Goal: Information Seeking & Learning: Find specific fact

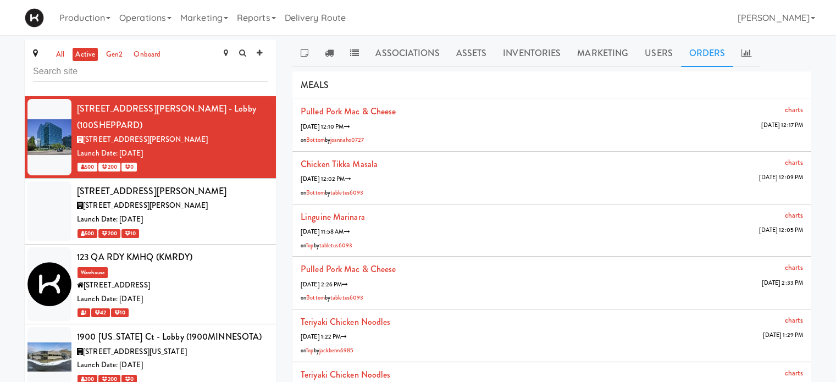
scroll to position [4517, 0]
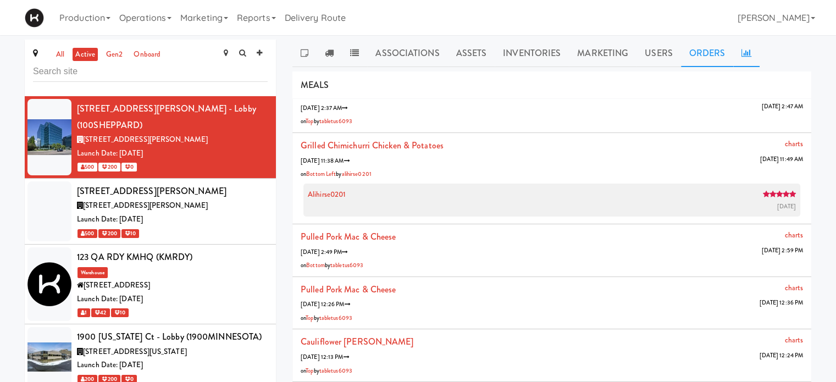
click at [749, 50] on link at bounding box center [747, 53] width 26 height 27
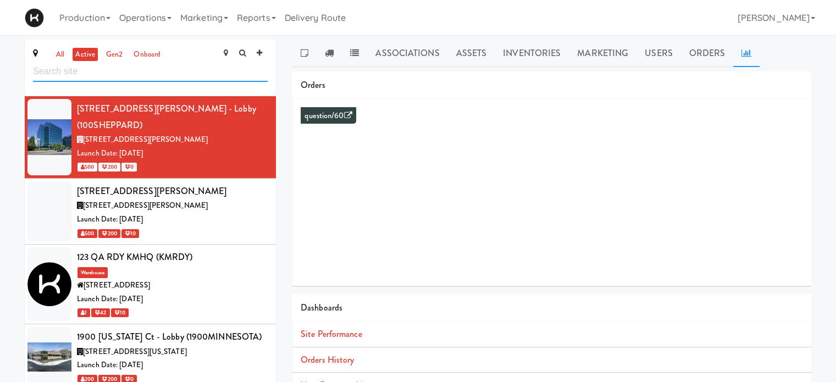
click at [66, 74] on input "text" at bounding box center [150, 72] width 235 height 20
type input "home depot"
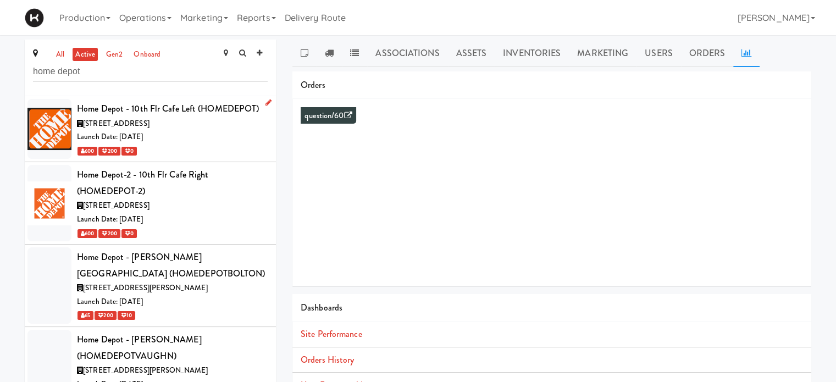
click at [212, 142] on div "Launch Date: [DATE]" at bounding box center [172, 137] width 191 height 14
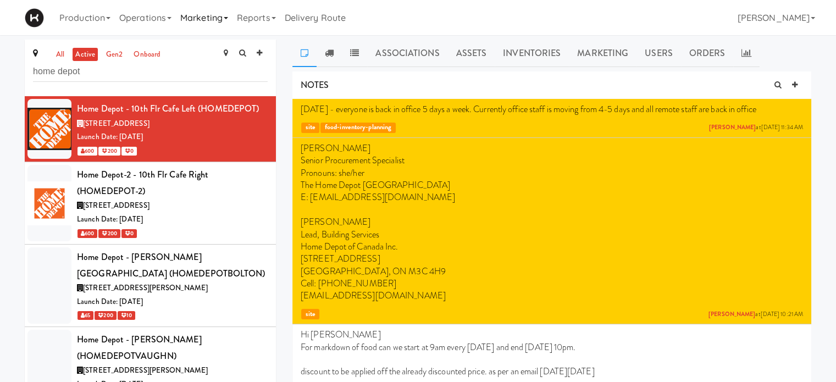
click at [228, 18] on link "Marketing" at bounding box center [204, 17] width 57 height 35
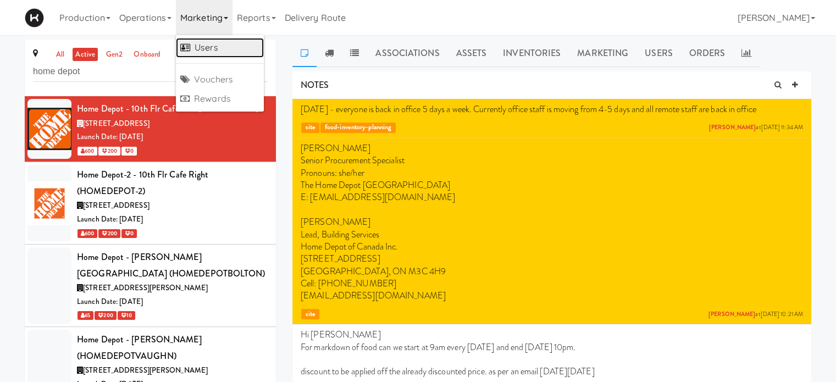
click at [207, 47] on link "Users" at bounding box center [220, 48] width 88 height 20
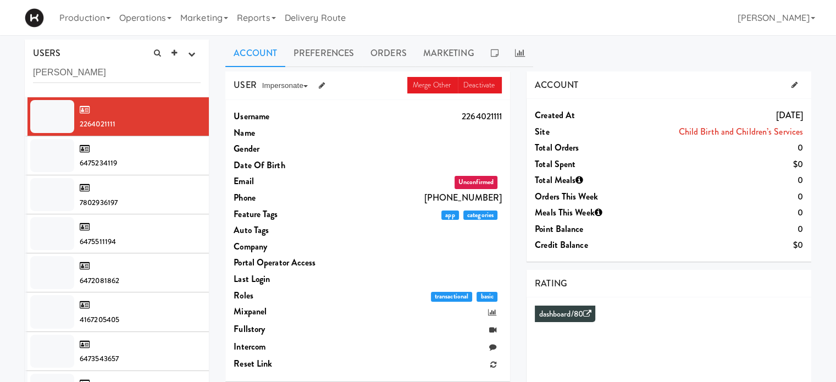
type input "[PERSON_NAME]"
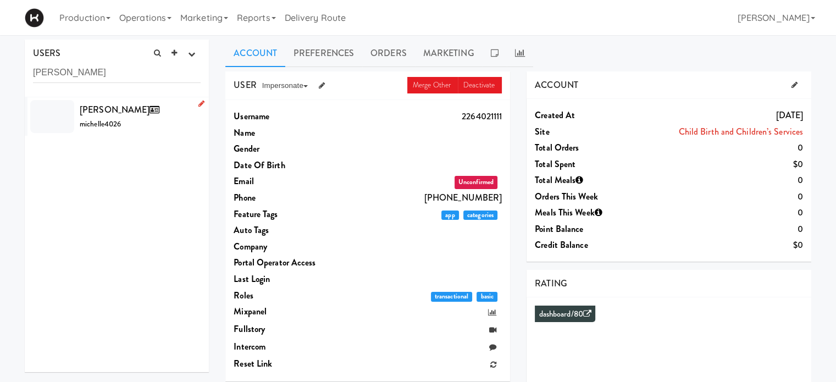
click at [95, 113] on span "[PERSON_NAME]" at bounding box center [122, 109] width 84 height 13
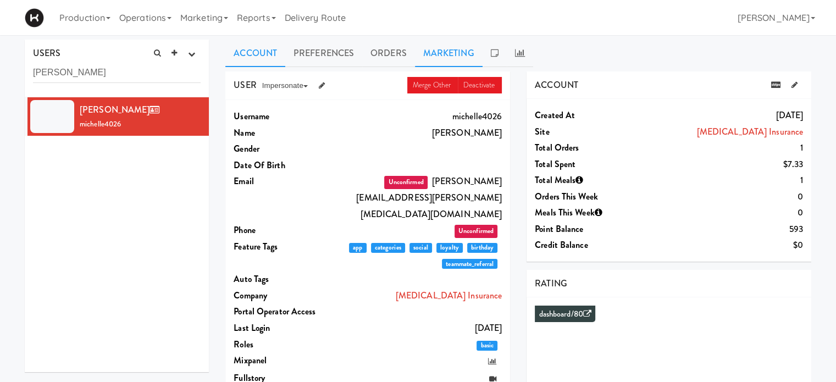
click at [437, 57] on link "Marketing" at bounding box center [449, 53] width 68 height 27
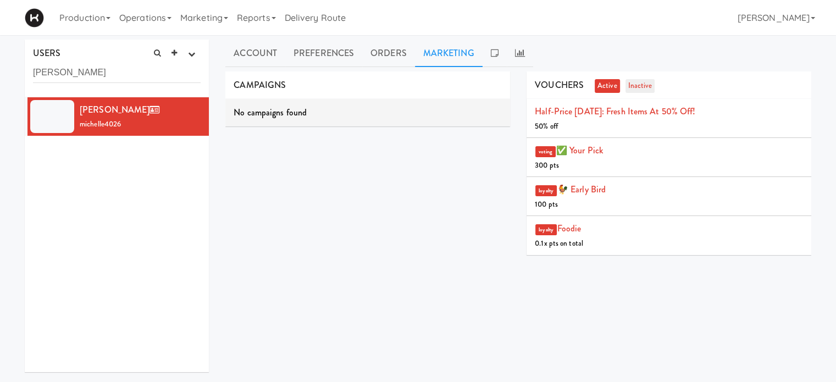
click at [648, 83] on link "inactive" at bounding box center [641, 86] width 30 height 14
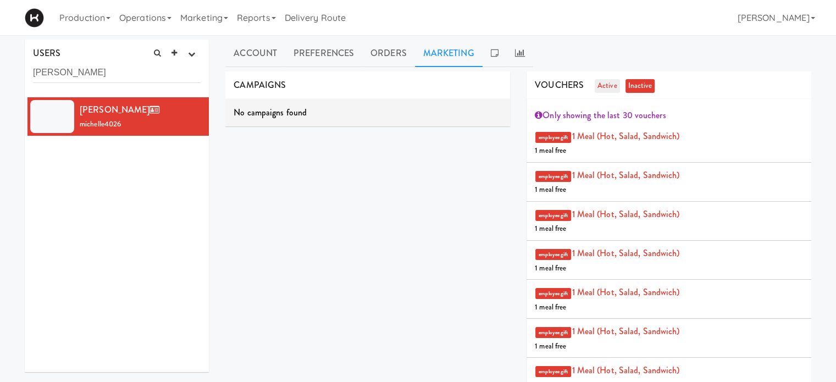
click at [599, 89] on link "active" at bounding box center [607, 86] width 25 height 14
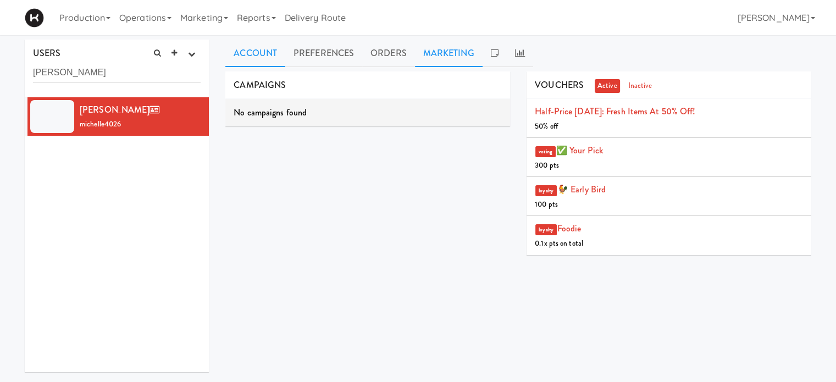
click at [240, 57] on link "Account" at bounding box center [255, 53] width 60 height 27
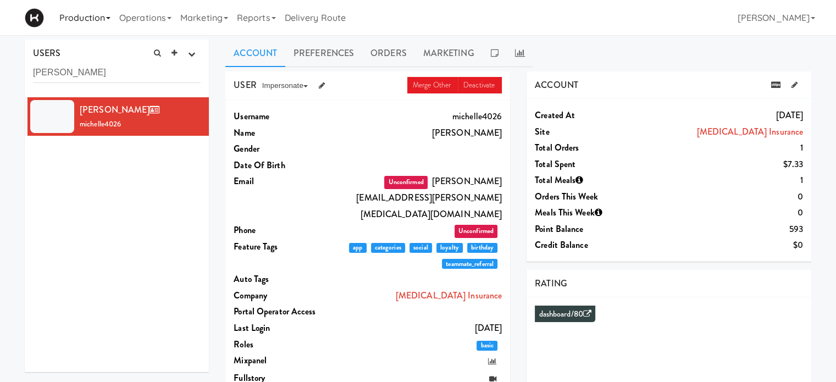
click at [98, 21] on link "Production" at bounding box center [85, 17] width 60 height 35
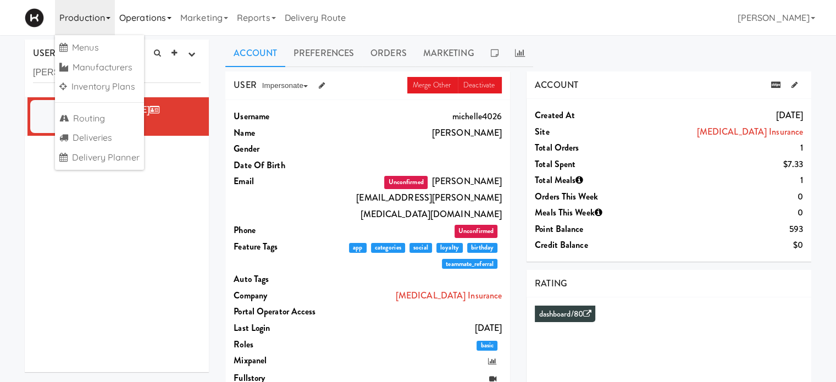
click at [169, 22] on link "Operations" at bounding box center [145, 17] width 61 height 35
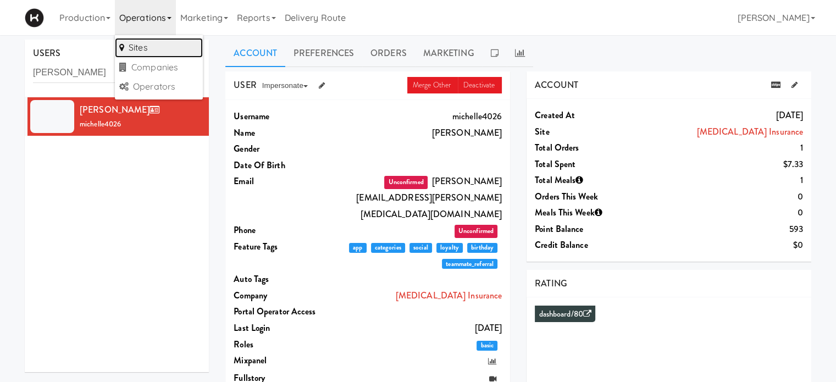
click at [152, 43] on link "Sites" at bounding box center [159, 48] width 88 height 20
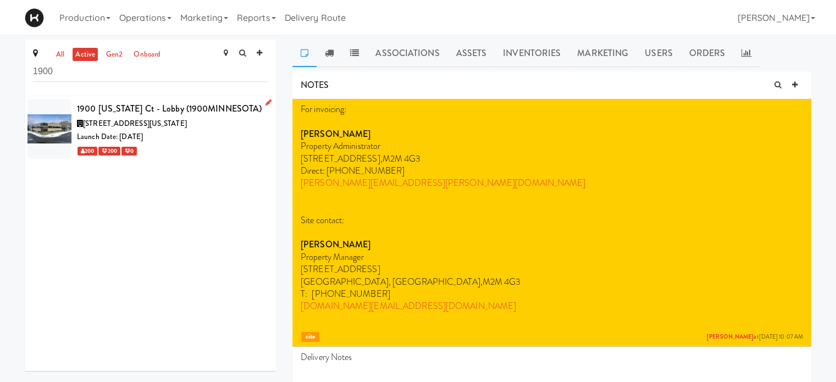
type input "1900"
click at [218, 128] on div "[STREET_ADDRESS][US_STATE]" at bounding box center [172, 124] width 191 height 14
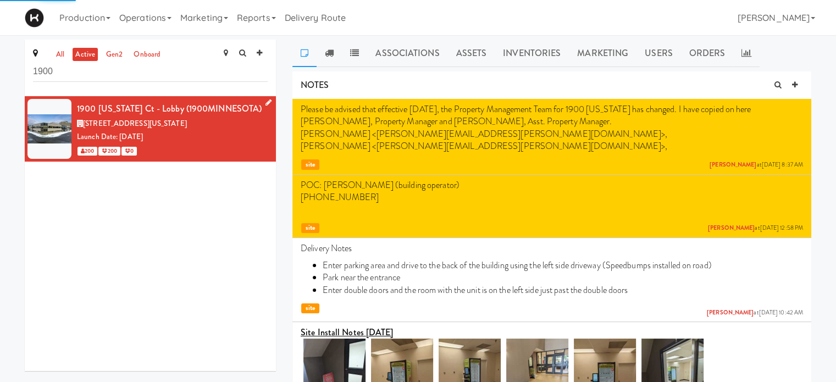
click at [473, 59] on link "Assets" at bounding box center [471, 53] width 47 height 27
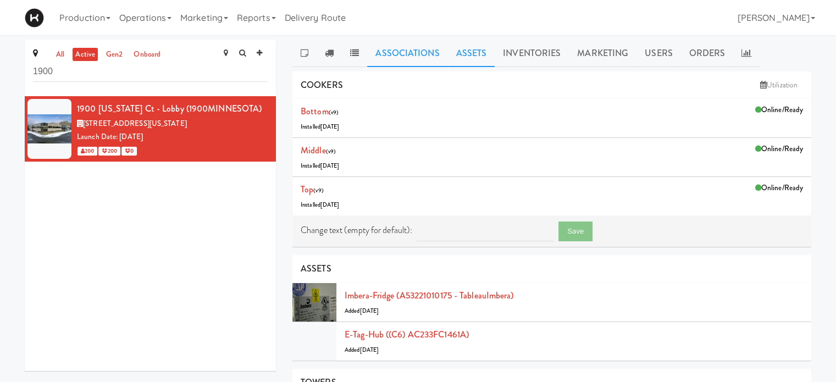
click at [431, 58] on link "Associations" at bounding box center [407, 53] width 80 height 27
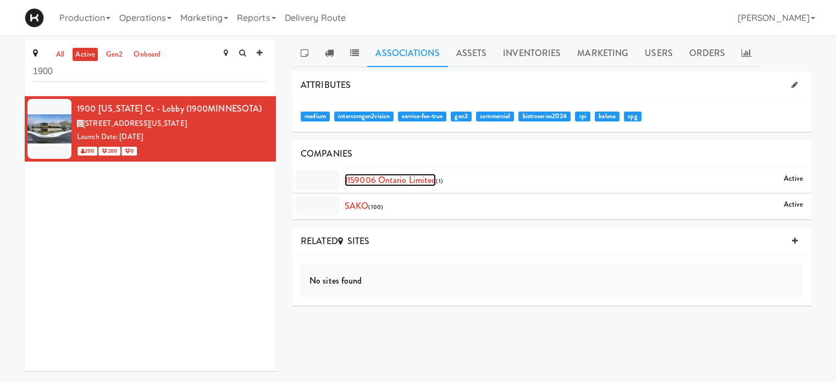
click at [404, 181] on link "1159006 Ontario Limited" at bounding box center [390, 180] width 91 height 13
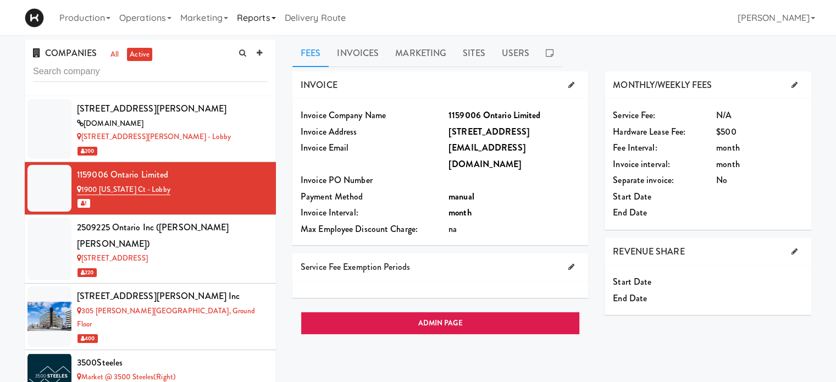
click at [280, 20] on link "Reports" at bounding box center [257, 17] width 48 height 35
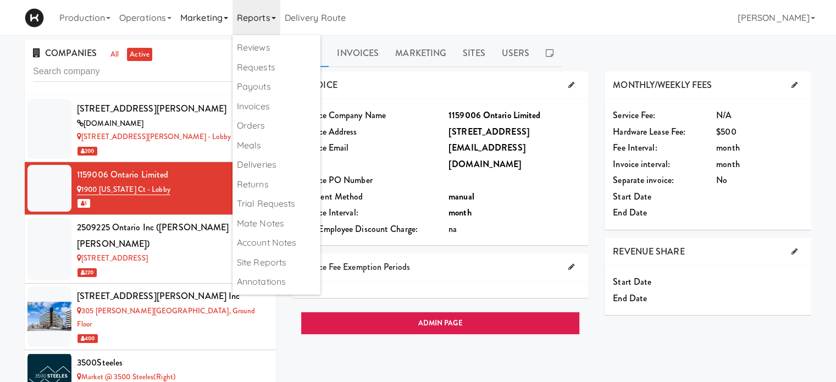
click at [225, 21] on link "Marketing" at bounding box center [204, 17] width 57 height 35
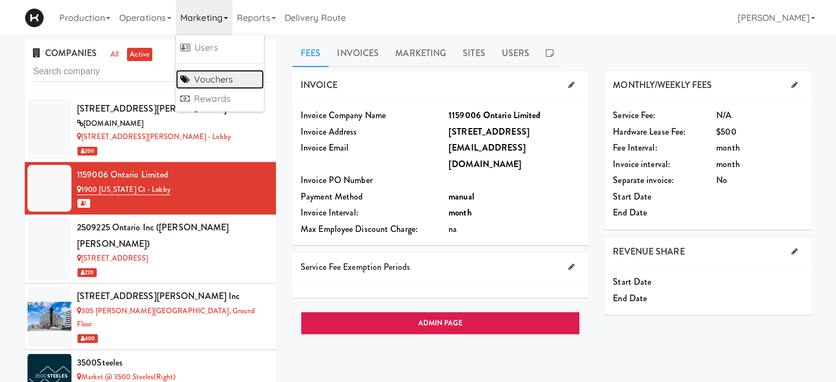
click at [222, 83] on link "Vouchers" at bounding box center [220, 80] width 88 height 20
click at [190, 15] on link "Marketing" at bounding box center [204, 17] width 57 height 35
